Goal: Check status: Check status

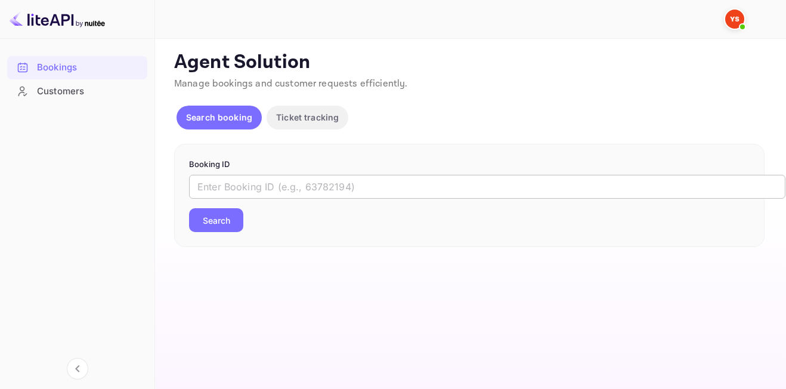
click at [316, 186] on input "text" at bounding box center [487, 187] width 597 height 24
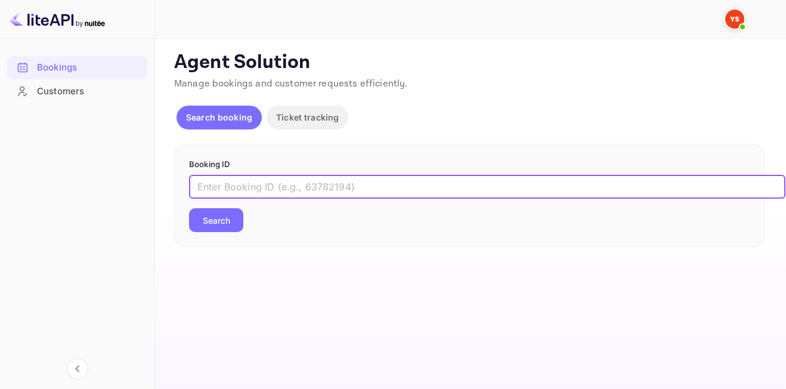
paste input "9548478"
type input "9548478"
click at [221, 222] on button "Search" at bounding box center [216, 220] width 54 height 24
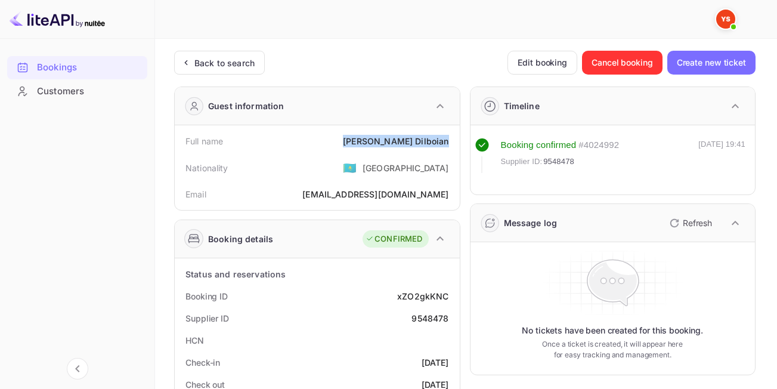
drag, startPoint x: 372, startPoint y: 141, endPoint x: 447, endPoint y: 144, distance: 75.3
click at [447, 144] on div "Full name Ekaterina Dilboian" at bounding box center [318, 141] width 276 height 22
copy div "Ekaterina Dilboian"
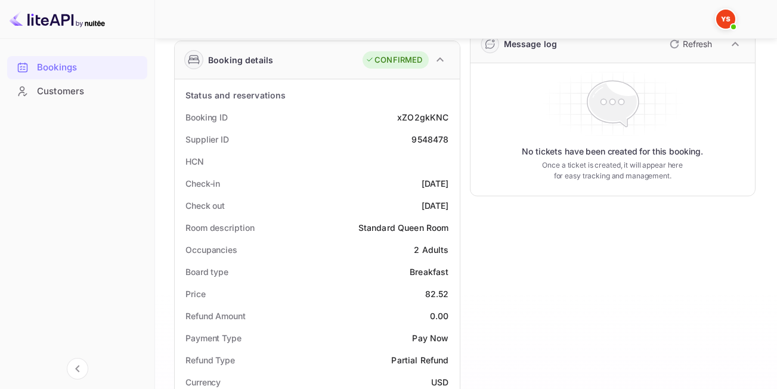
scroll to position [239, 0]
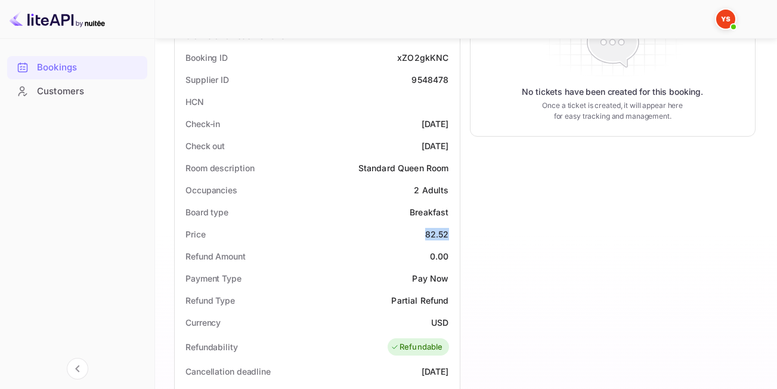
drag, startPoint x: 420, startPoint y: 233, endPoint x: 453, endPoint y: 237, distance: 33.6
click at [453, 237] on div "Price 82.52" at bounding box center [318, 234] width 276 height 22
copy div "82.52"
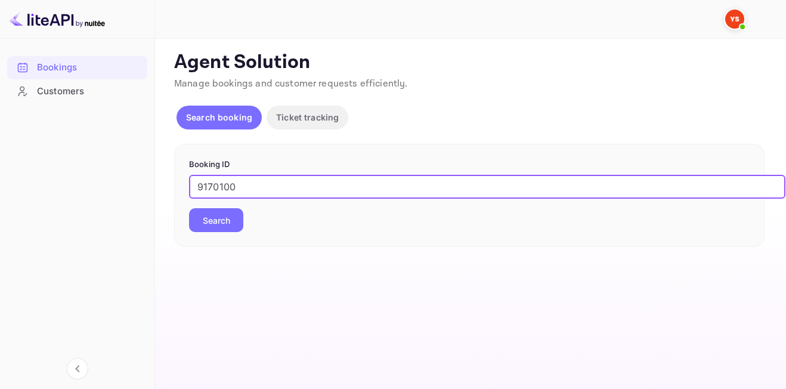
type input "9170100"
click at [212, 221] on button "Search" at bounding box center [216, 220] width 54 height 24
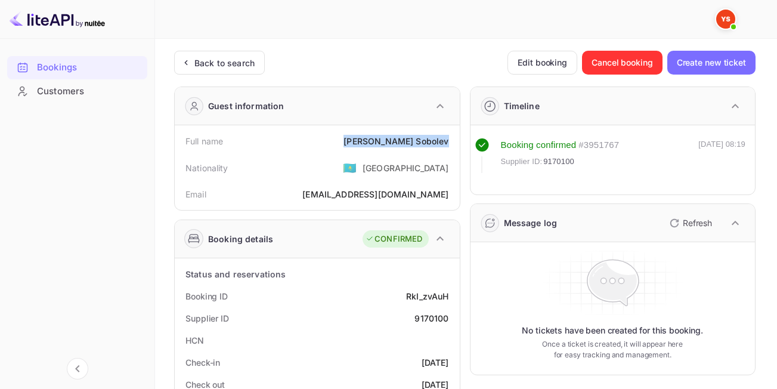
drag, startPoint x: 384, startPoint y: 138, endPoint x: 452, endPoint y: 143, distance: 68.2
click at [452, 143] on div "Full name [PERSON_NAME]" at bounding box center [318, 141] width 276 height 22
copy div "[PERSON_NAME]"
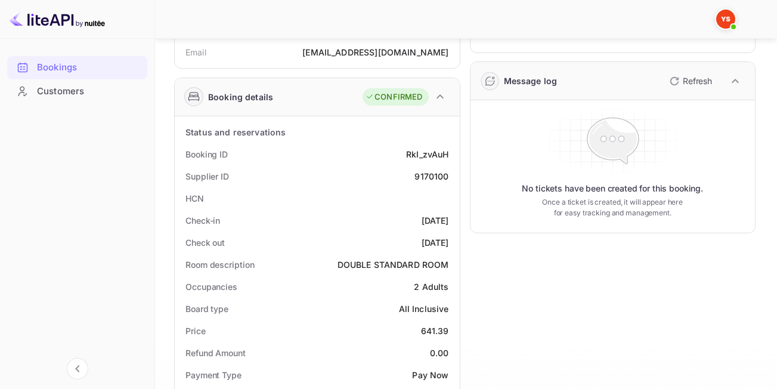
scroll to position [179, 0]
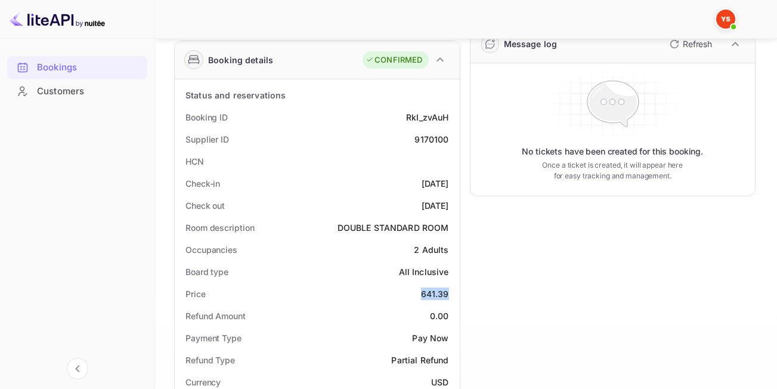
drag, startPoint x: 409, startPoint y: 295, endPoint x: 454, endPoint y: 298, distance: 44.8
click at [454, 298] on div "Price 641.39" at bounding box center [318, 294] width 276 height 22
copy div "641.39"
